Goal: Information Seeking & Learning: Learn about a topic

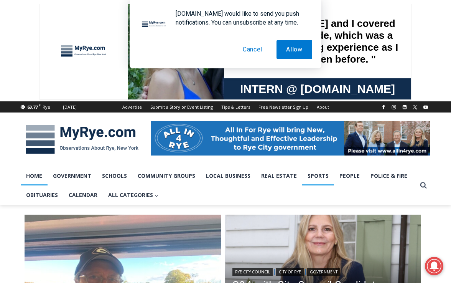
click at [311, 175] on link "Sports" at bounding box center [318, 175] width 32 height 19
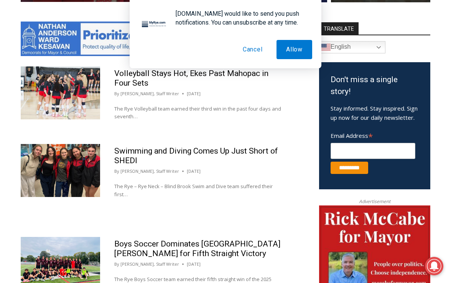
scroll to position [403, 0]
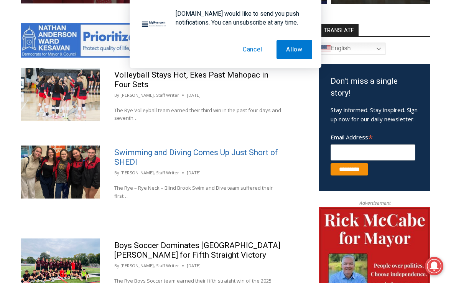
click at [176, 155] on link "Swimming and Diving Comes Up Just Short of SHEDI" at bounding box center [196, 157] width 164 height 19
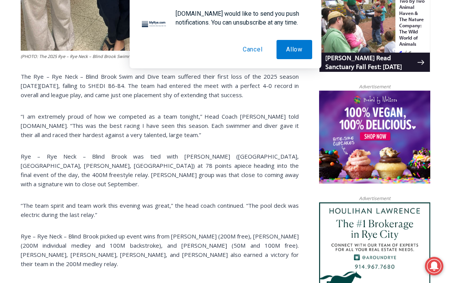
scroll to position [526, 0]
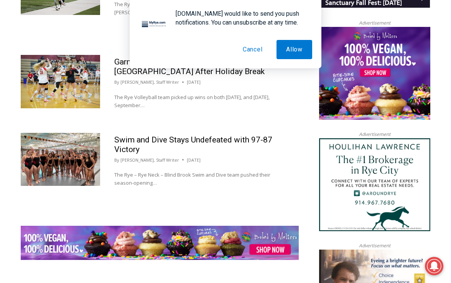
scroll to position [811, 0]
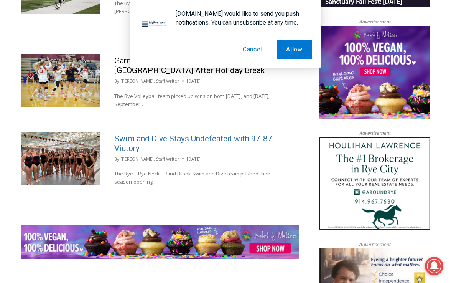
click at [142, 138] on link "Swim and Dive Stays Undefeated with 97-87 Victory" at bounding box center [193, 143] width 158 height 19
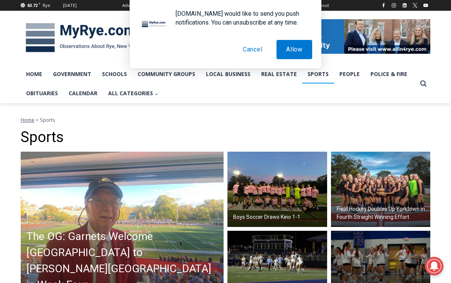
scroll to position [100, 0]
